Goal: Navigation & Orientation: Understand site structure

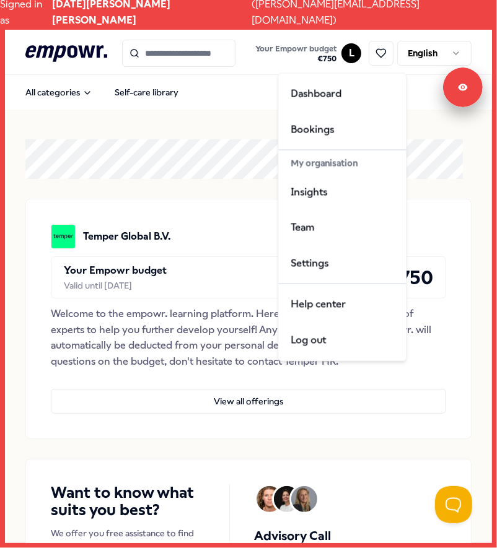
click at [346, 46] on html "Signed in as [DATE][PERSON_NAME] [PERSON_NAME] ( [PERSON_NAME][EMAIL_ADDRESS][D…" at bounding box center [248, 274] width 497 height 548
click at [335, 192] on div "Insights" at bounding box center [342, 192] width 123 height 36
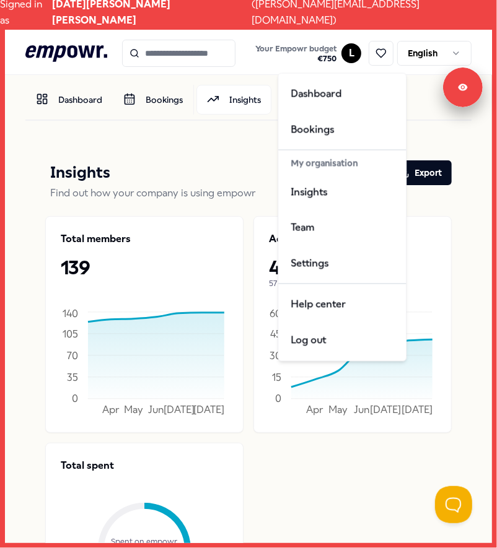
click at [349, 52] on html "Signed in as [DATE][PERSON_NAME] [PERSON_NAME] ( [PERSON_NAME][EMAIL_ADDRESS][D…" at bounding box center [248, 274] width 497 height 548
drag, startPoint x: 307, startPoint y: 162, endPoint x: 357, endPoint y: 164, distance: 50.2
click at [357, 164] on div "My organisation" at bounding box center [342, 163] width 123 height 21
click at [196, 243] on html "Signed in as [DATE][PERSON_NAME] [PERSON_NAME] ( [PERSON_NAME][EMAIL_ADDRESS][D…" at bounding box center [248, 274] width 497 height 548
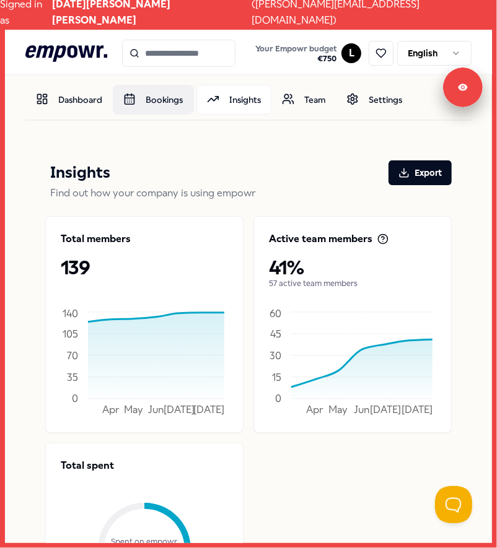
click at [143, 97] on link "Bookings" at bounding box center [153, 100] width 81 height 30
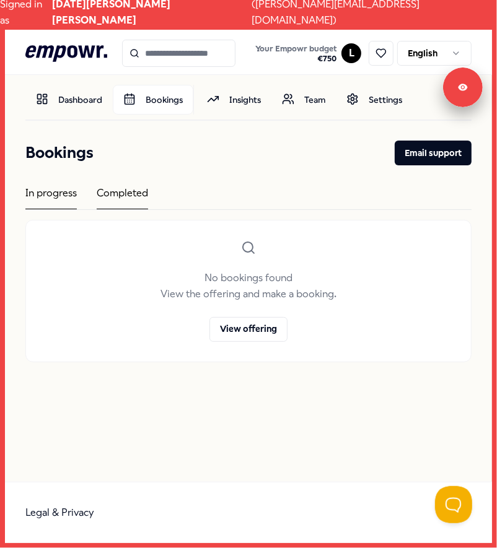
click at [133, 200] on div "Completed" at bounding box center [122, 197] width 51 height 24
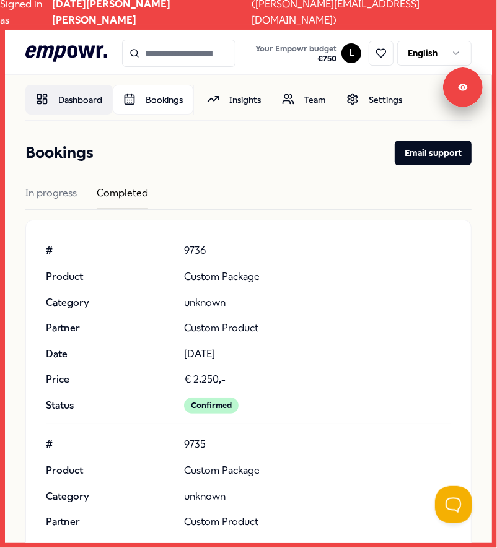
click at [72, 94] on link "Dashboard" at bounding box center [68, 100] width 87 height 30
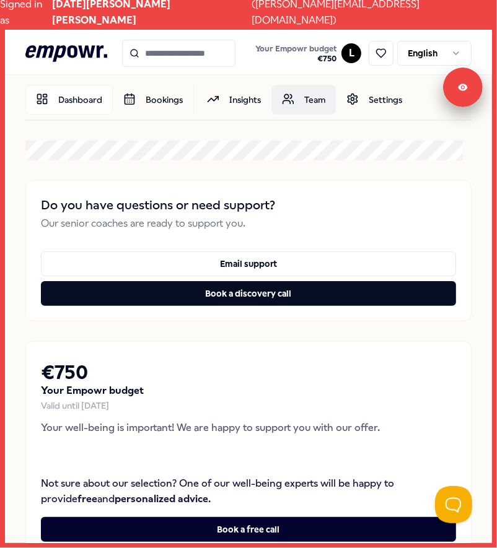
click at [296, 95] on link "Team" at bounding box center [303, 100] width 64 height 30
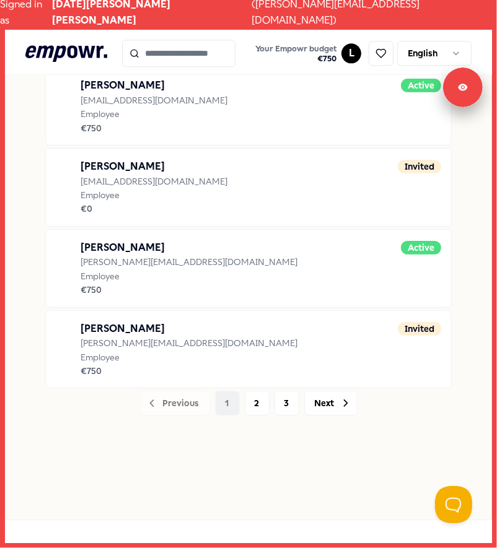
scroll to position [1518, 0]
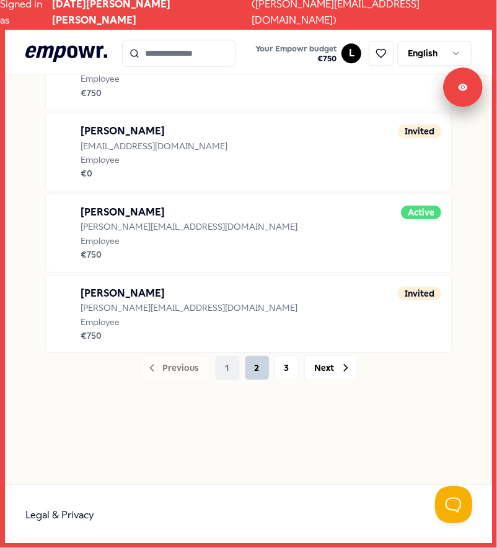
click at [253, 357] on button "2" at bounding box center [257, 368] width 25 height 25
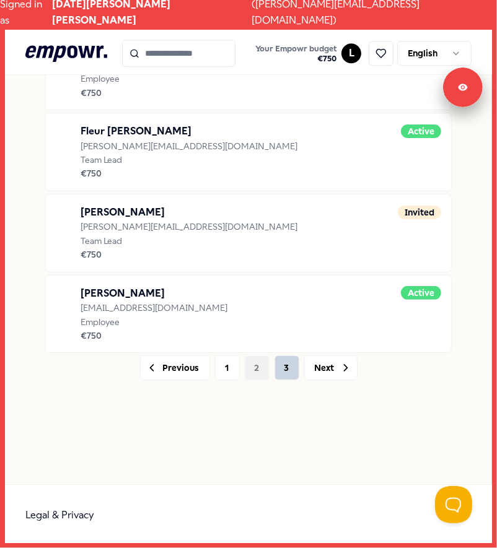
click at [278, 356] on button "3" at bounding box center [286, 368] width 25 height 25
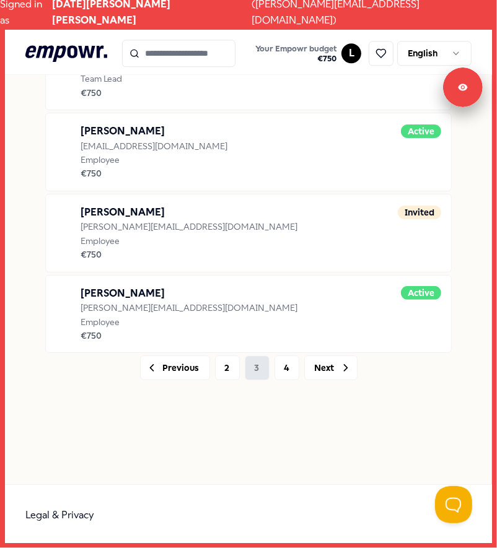
click at [278, 356] on button "4" at bounding box center [286, 368] width 25 height 25
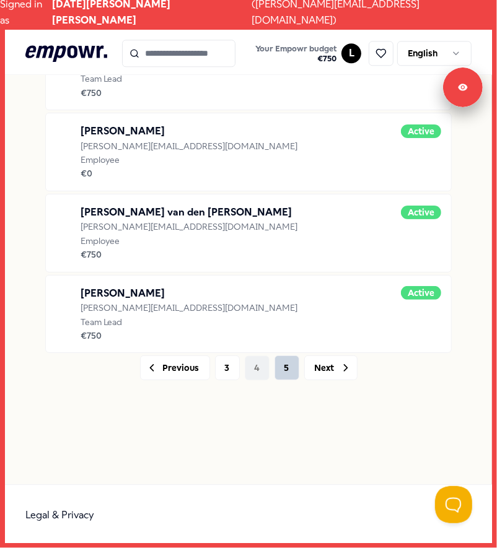
click at [284, 356] on button "5" at bounding box center [286, 368] width 25 height 25
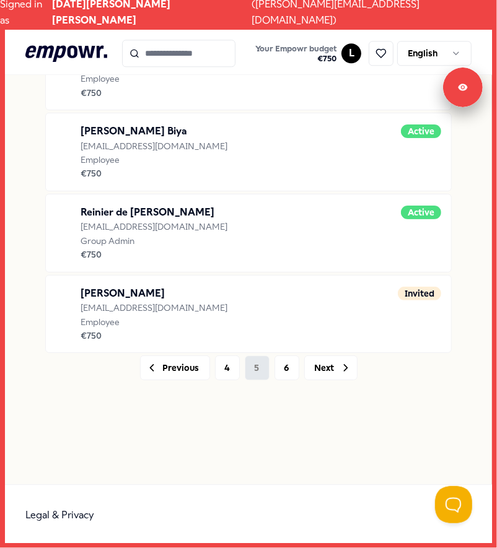
click at [284, 356] on button "6" at bounding box center [286, 368] width 25 height 25
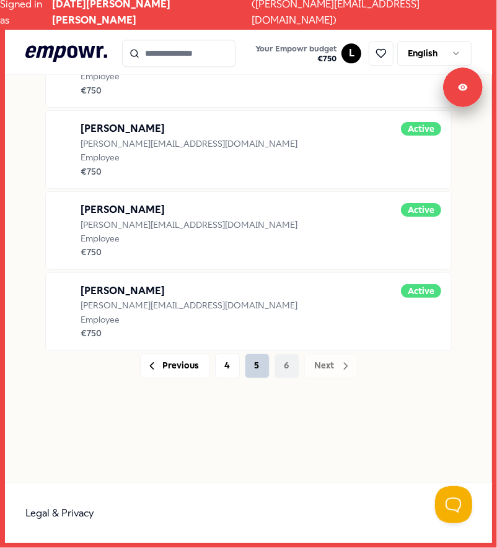
scroll to position [1437, 0]
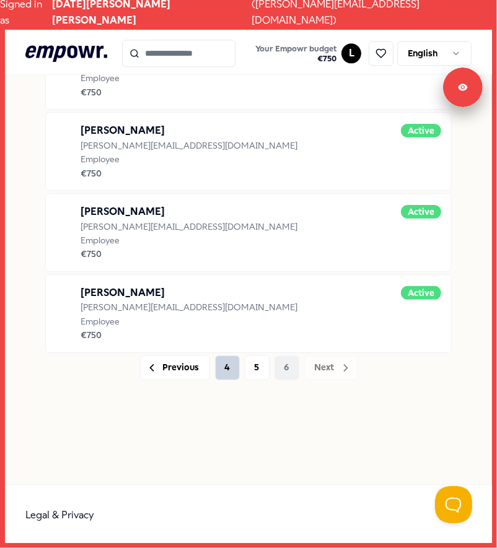
click at [217, 359] on button "4" at bounding box center [227, 368] width 25 height 25
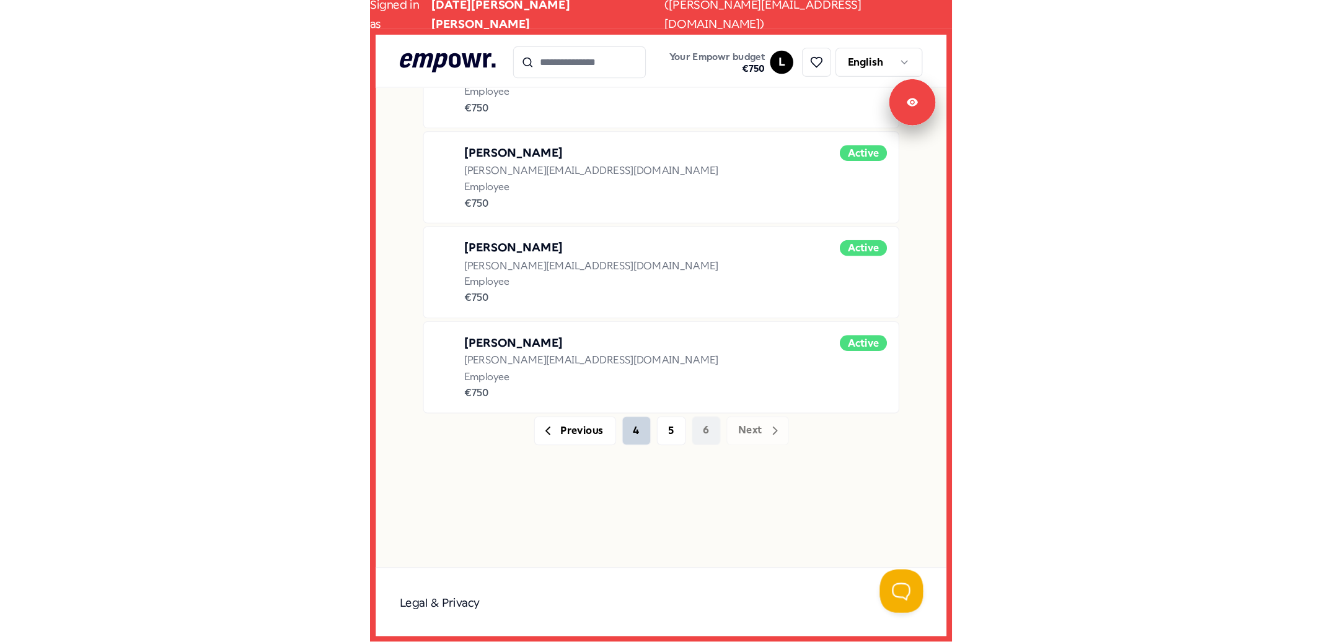
scroll to position [1518, 0]
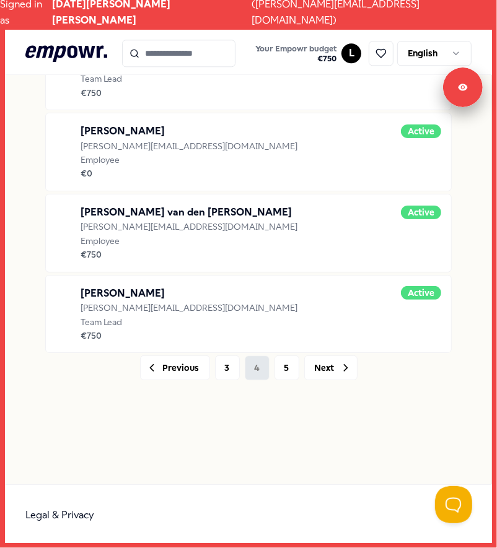
click at [217, 359] on button "3" at bounding box center [227, 368] width 25 height 25
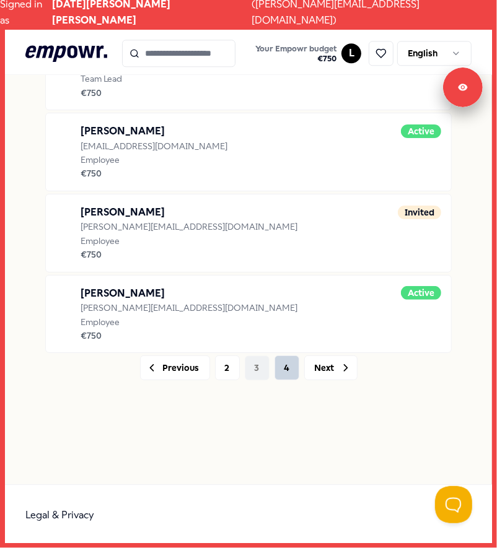
click at [217, 359] on button "2" at bounding box center [227, 368] width 25 height 25
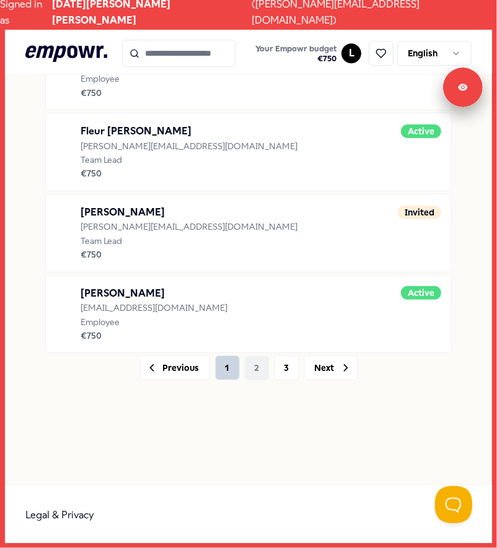
click at [219, 359] on button "1" at bounding box center [227, 368] width 25 height 25
